Goal: Transaction & Acquisition: Subscribe to service/newsletter

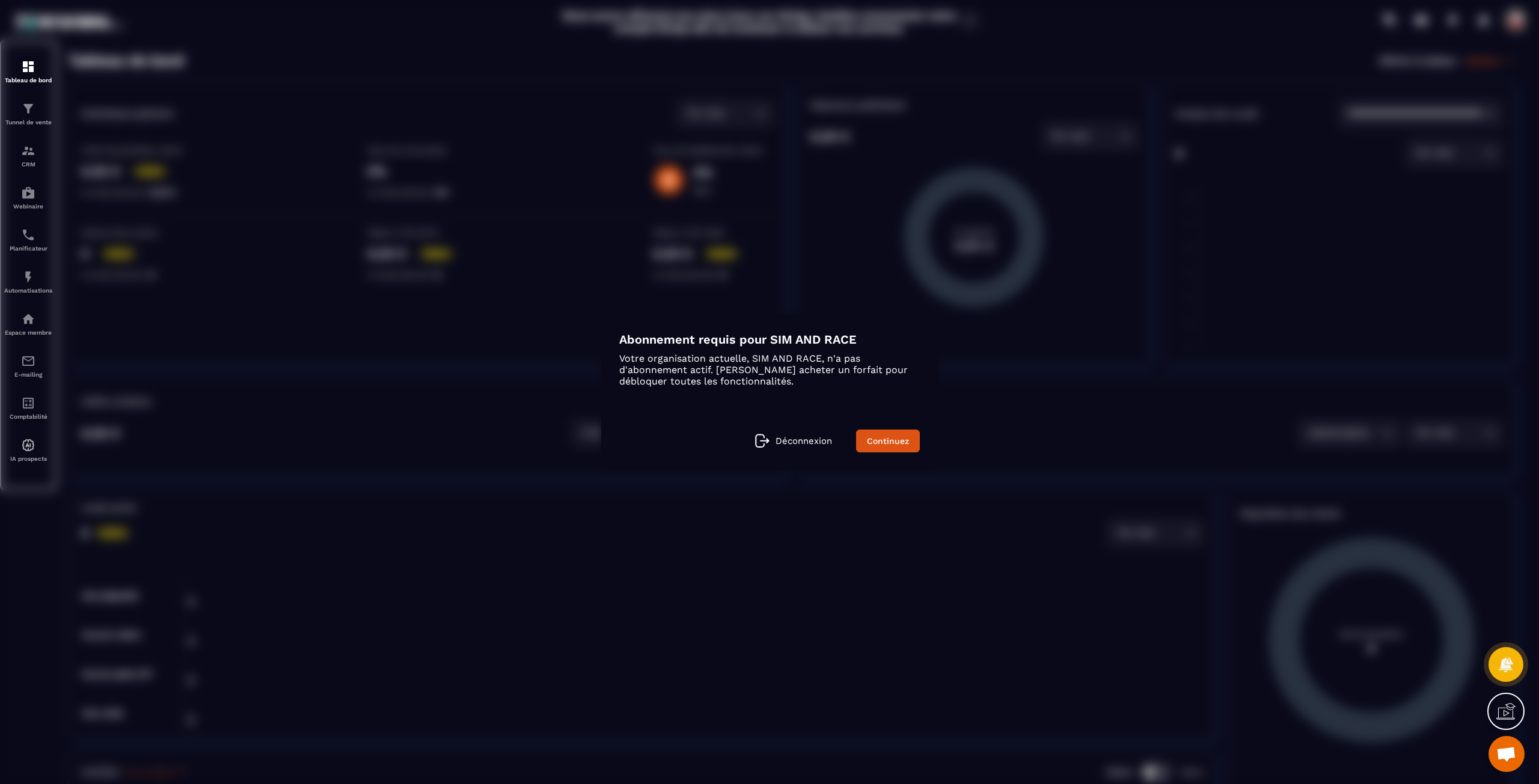
drag, startPoint x: 24, startPoint y: 443, endPoint x: 34, endPoint y: 444, distance: 10.0
click at [34, 444] on div "Modal window" at bounding box center [770, 392] width 1539 height 784
click at [903, 440] on link "Continuez" at bounding box center [888, 441] width 64 height 23
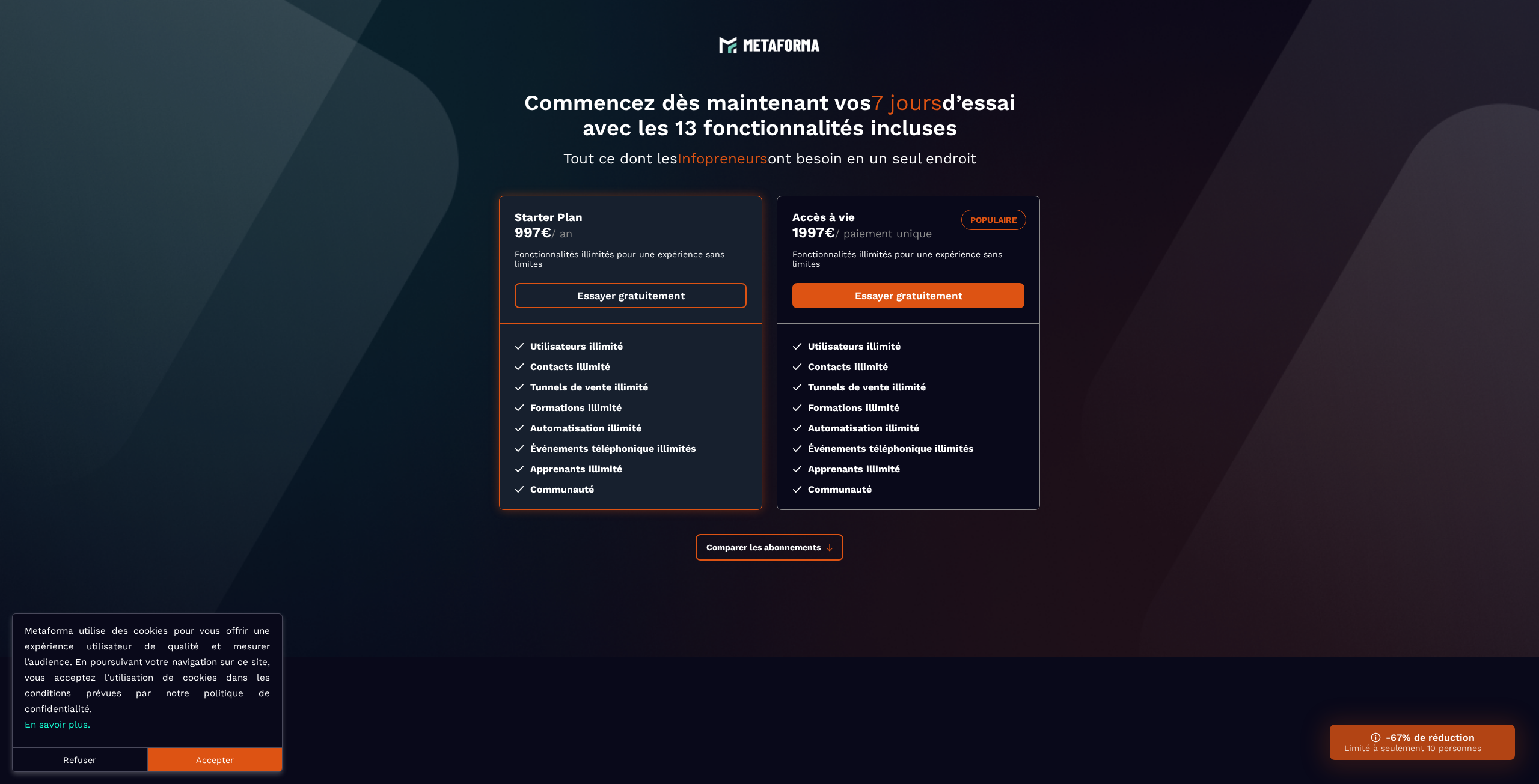
click at [654, 295] on link "Essayer gratuitement" at bounding box center [631, 295] width 232 height 25
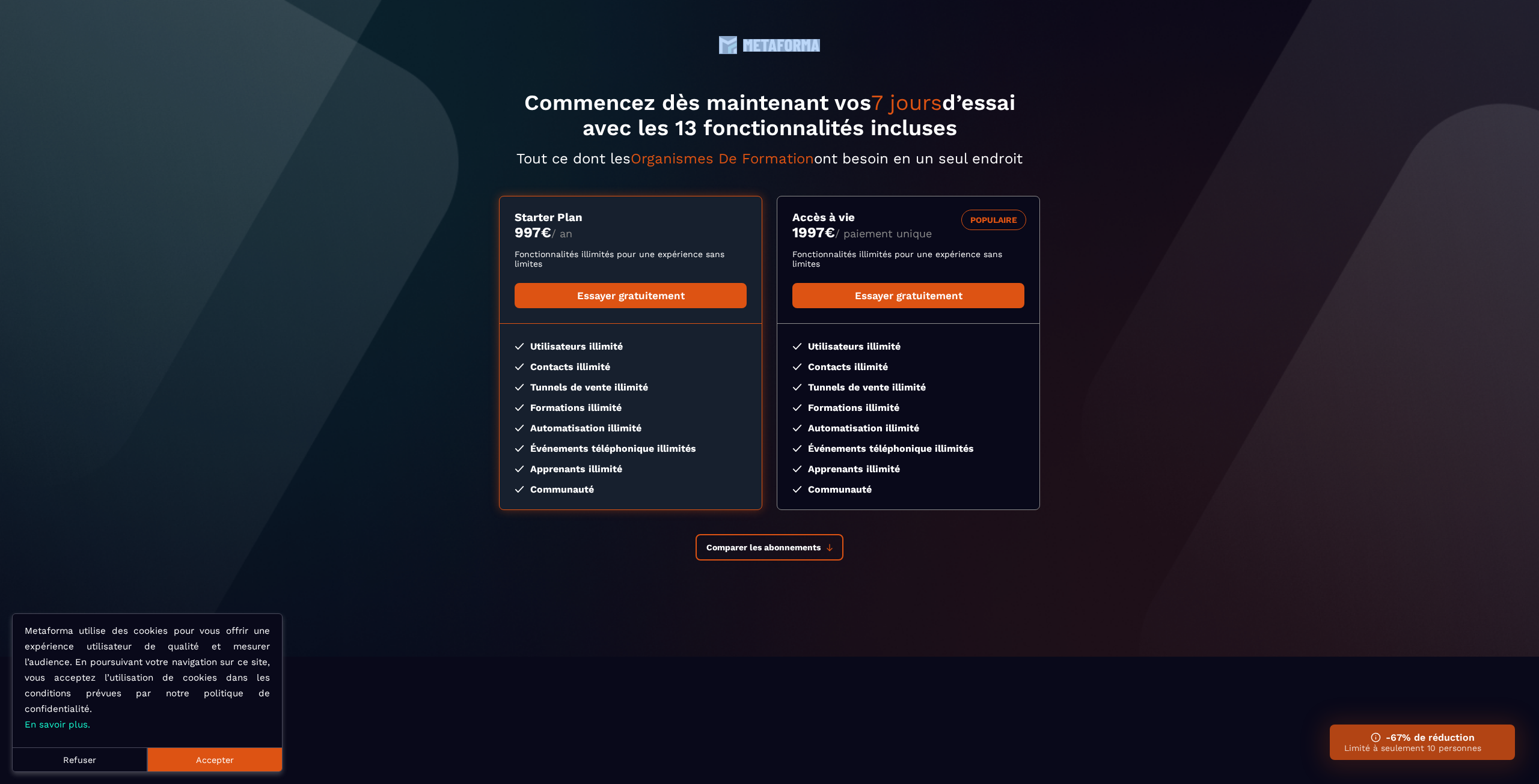
drag, startPoint x: 711, startPoint y: 42, endPoint x: 815, endPoint y: 42, distance: 104.0
click at [815, 42] on div at bounding box center [770, 27] width 1539 height 54
click at [614, 105] on h1 "Commencez dès maintenant vos 7 jours d’essai avec les 13 fonctionnalités inclus…" at bounding box center [770, 115] width 541 height 50
click at [798, 541] on button "Comparer les abonnements" at bounding box center [770, 548] width 148 height 27
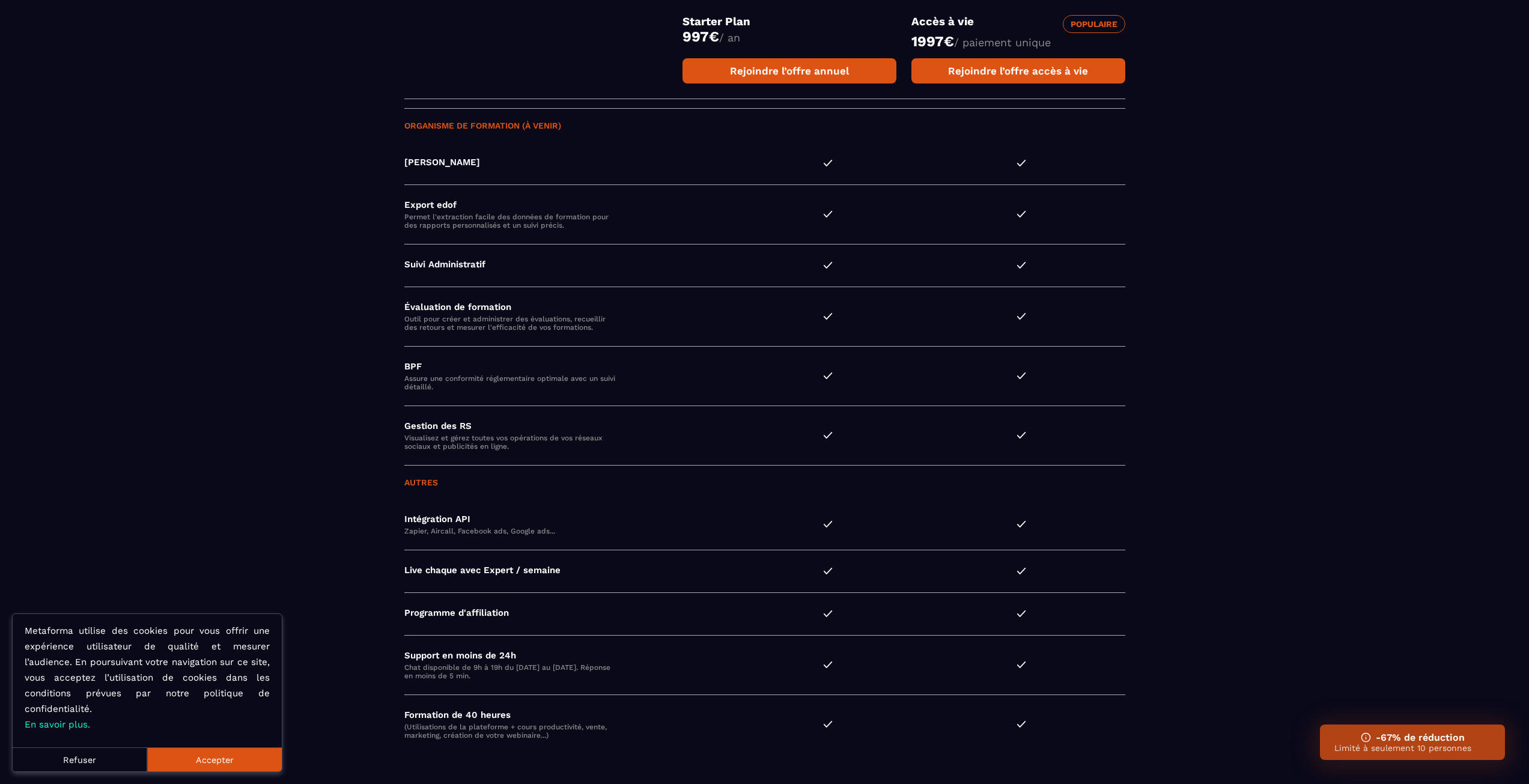
scroll to position [3054, 0]
click at [212, 764] on button "Accepter" at bounding box center [214, 760] width 134 height 24
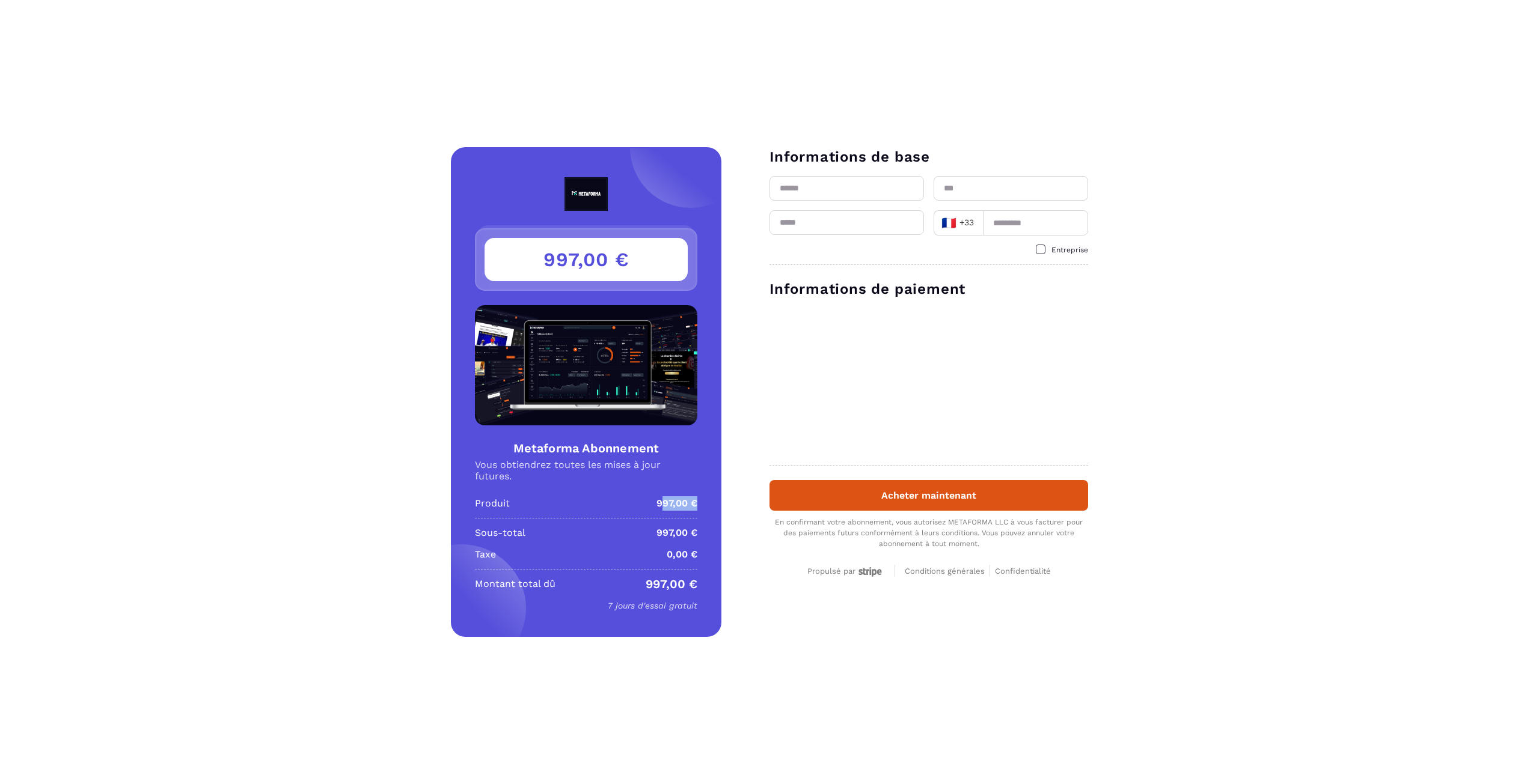
drag, startPoint x: 678, startPoint y: 505, endPoint x: 698, endPoint y: 505, distance: 20.0
click at [698, 505] on div "997,00 € Metaforma Abonnement Vous obtiendrez toutes les mises à jour futures. …" at bounding box center [586, 392] width 270 height 489
click at [619, 586] on div "Montant total dû 997,00 €" at bounding box center [586, 584] width 223 height 15
drag, startPoint x: 635, startPoint y: 584, endPoint x: 702, endPoint y: 587, distance: 67.1
click at [702, 587] on div "997,00 € Metaforma Abonnement Vous obtiendrez toutes les mises à jour futures. …" at bounding box center [586, 392] width 270 height 489
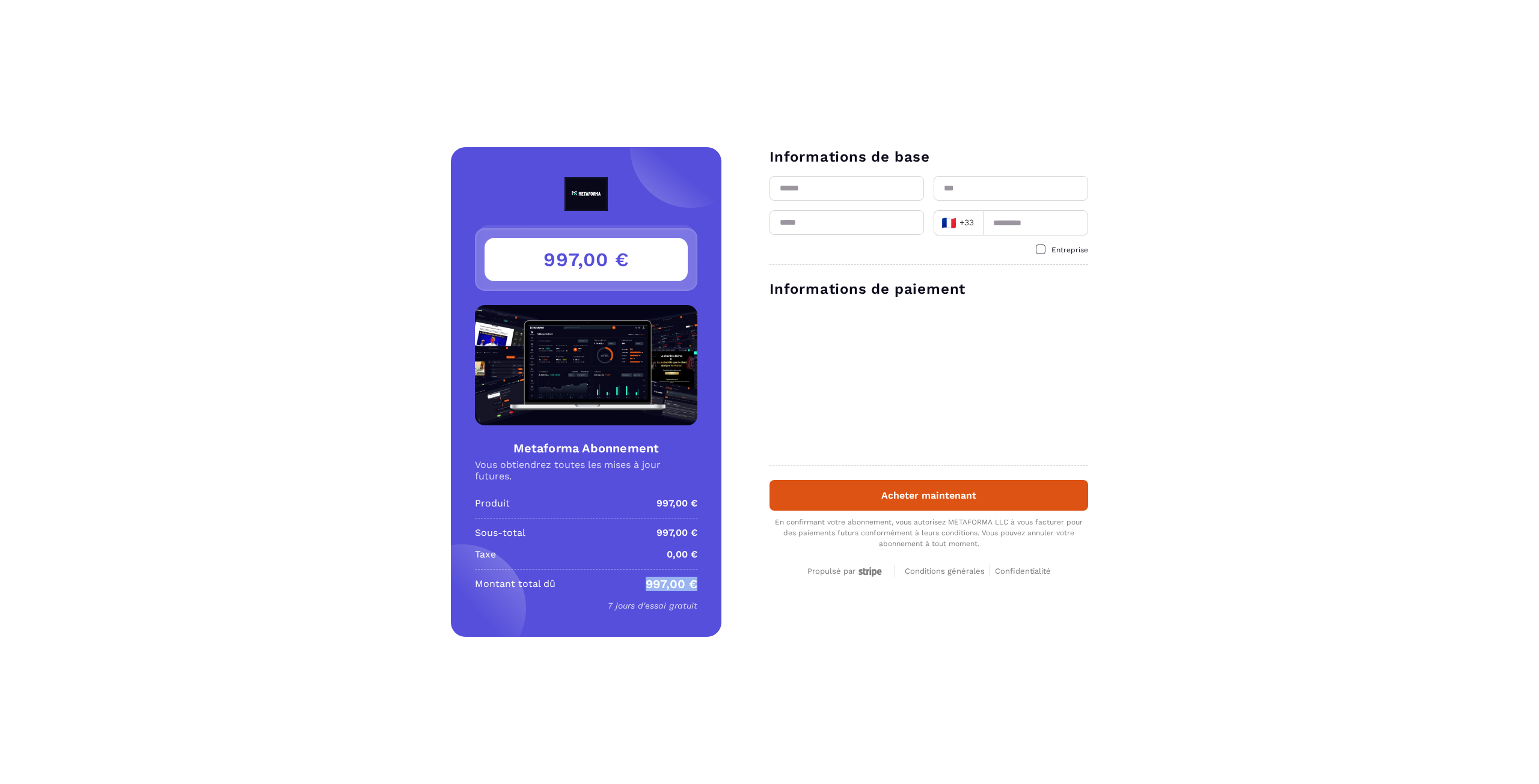
click at [694, 576] on div "Produit 997,00 € Sous-total 997,00 € Taxe 0,00 € Montant total dû 997,00 € 7 jo…" at bounding box center [586, 554] width 223 height 117
click at [821, 189] on input "text" at bounding box center [847, 188] width 154 height 24
type input "***"
click at [978, 176] on input "text" at bounding box center [1010, 188] width 154 height 24
click at [867, 219] on div "Informations de base *** 🇫🇷 +33 Loading... Entreprise" at bounding box center [929, 206] width 319 height 118
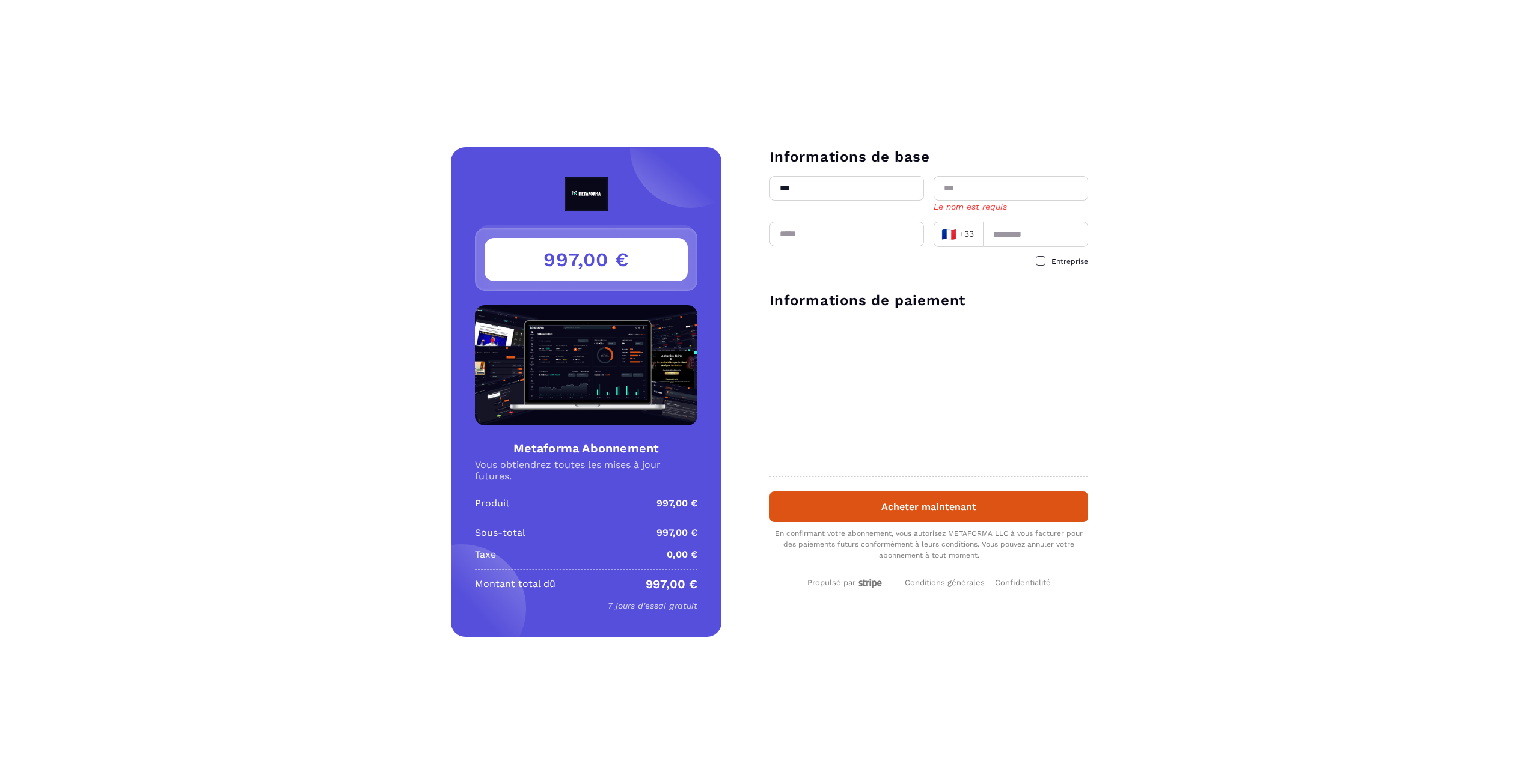
type input "**********"
click at [997, 235] on input at bounding box center [1035, 234] width 105 height 25
click at [1064, 261] on span "Entreprise" at bounding box center [1069, 262] width 36 height 9
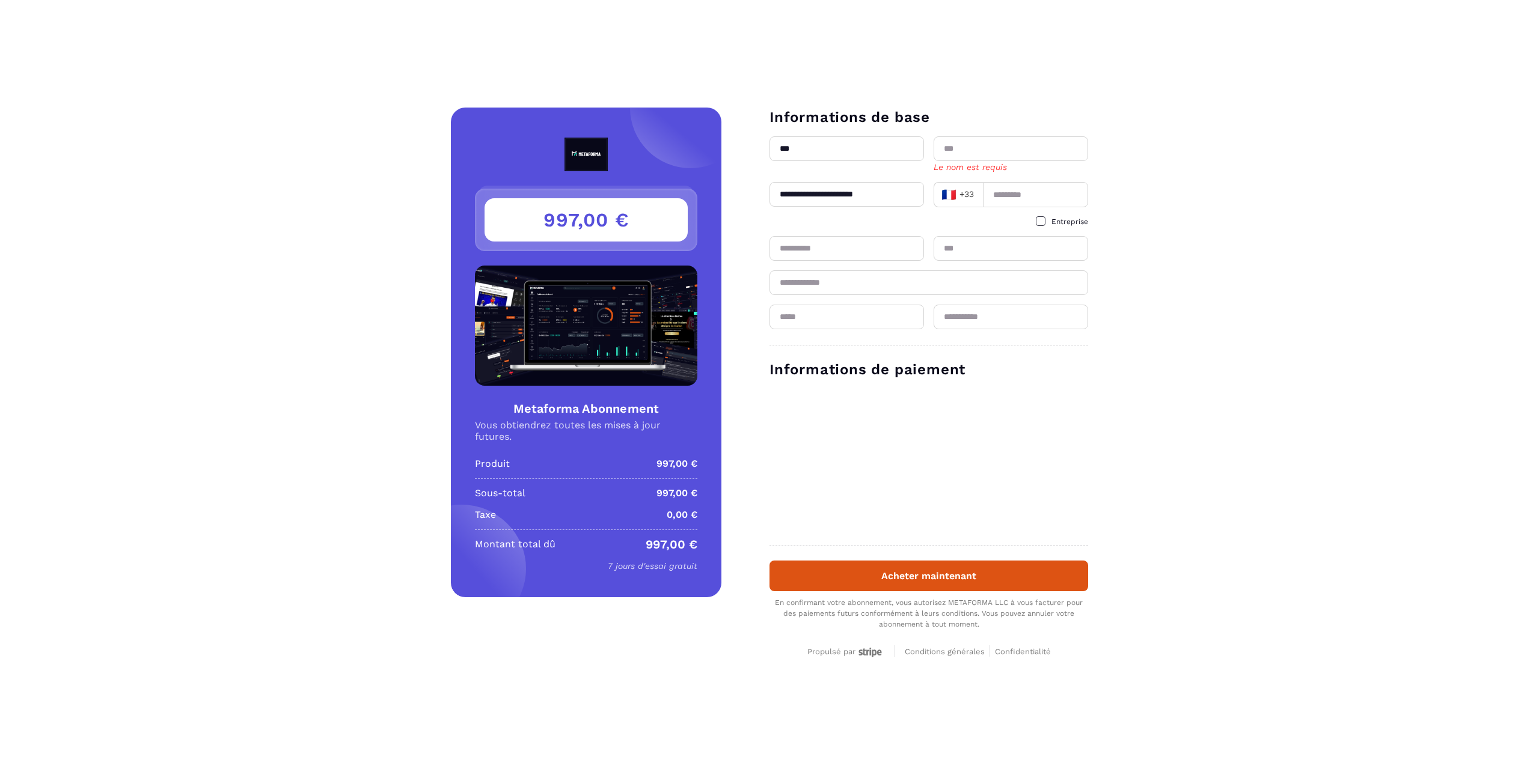
click at [758, 496] on form "**********" at bounding box center [904, 392] width 367 height 569
click at [689, 564] on p "7 jours d'essai gratuit" at bounding box center [586, 566] width 223 height 15
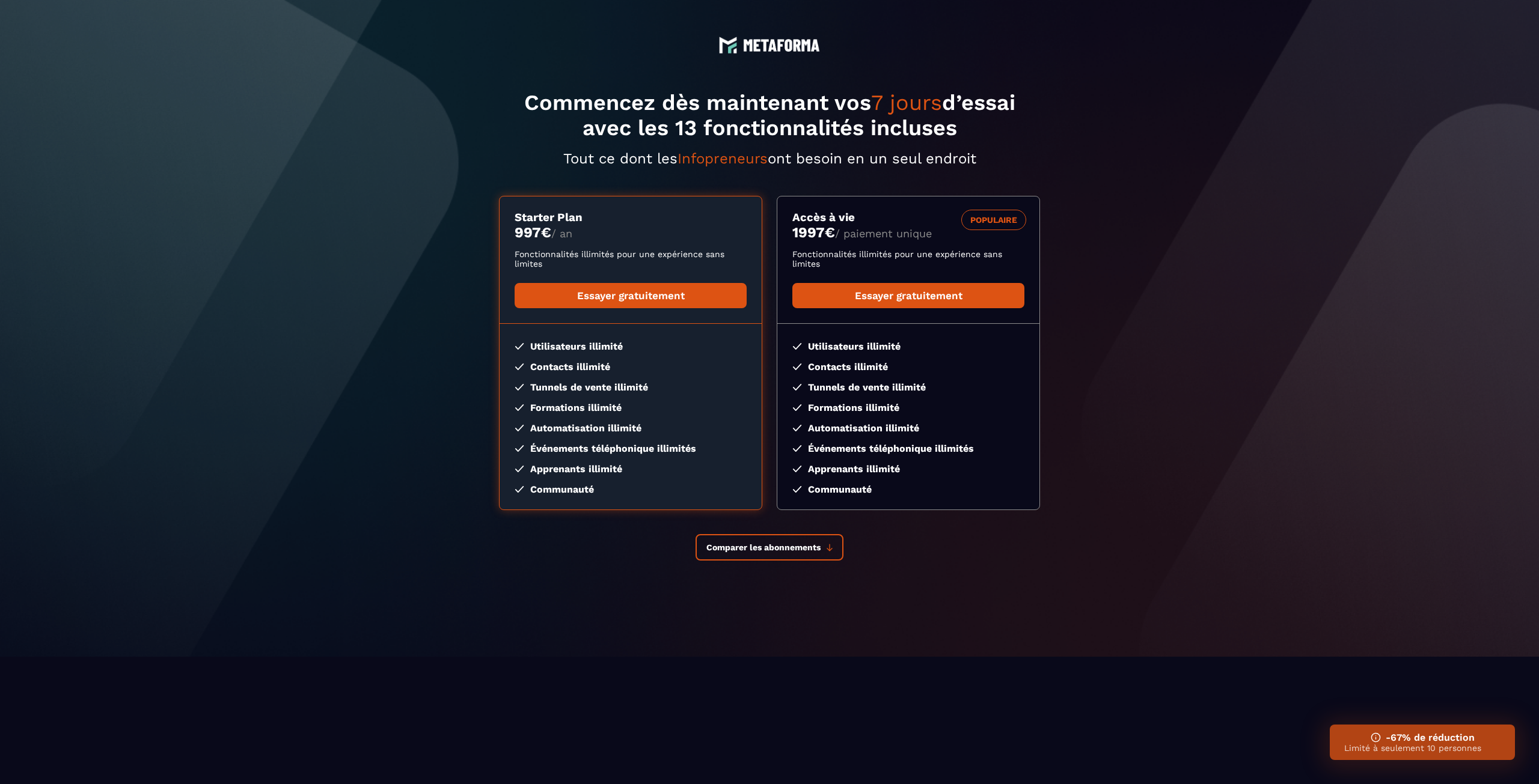
click at [1424, 746] on p "Limité à seulement 10 personnes" at bounding box center [1422, 748] width 156 height 10
click at [1454, 735] on h3 "-67% de réduction" at bounding box center [1422, 737] width 156 height 11
click at [1372, 733] on img at bounding box center [1376, 738] width 10 height 10
click at [1453, 753] on div "-67% de réduction Limité à seulement 10 personnes" at bounding box center [1422, 742] width 185 height 36
click at [1484, 750] on p "Limité à seulement 10 personnes" at bounding box center [1422, 748] width 156 height 10
